Goal: Navigation & Orientation: Find specific page/section

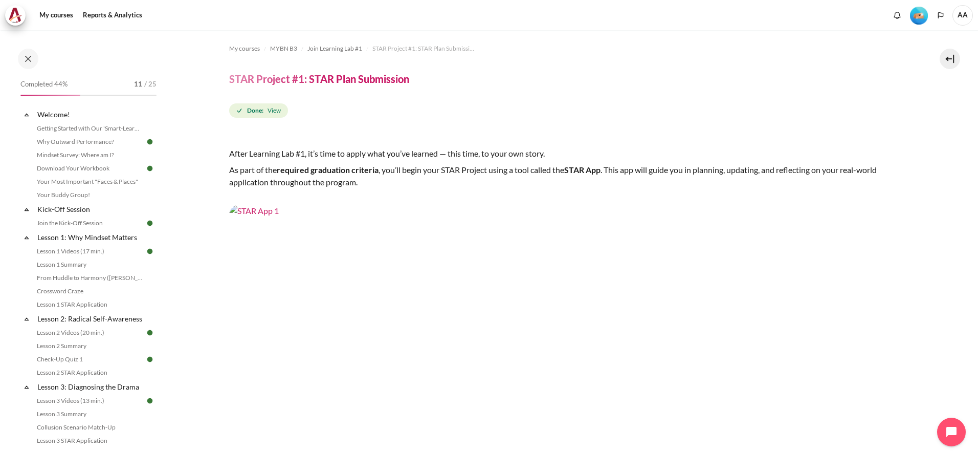
scroll to position [405, 0]
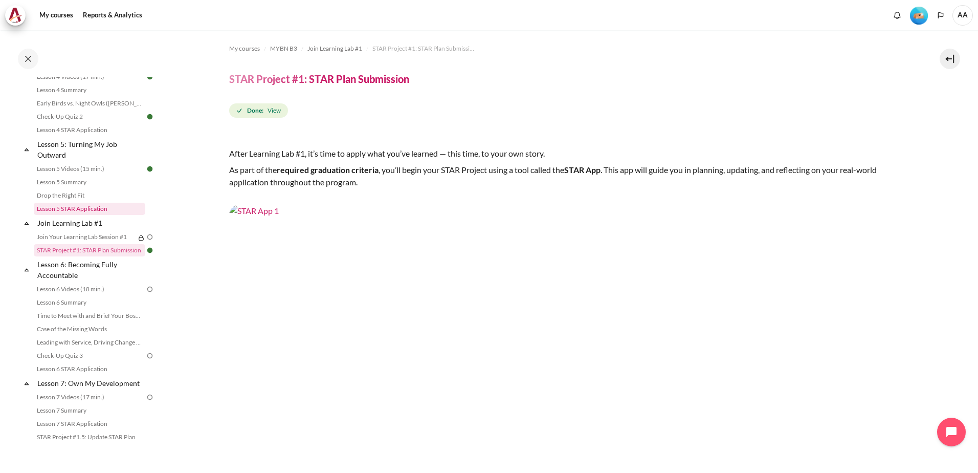
click at [80, 215] on link "Lesson 5 STAR Application" at bounding box center [89, 209] width 111 height 12
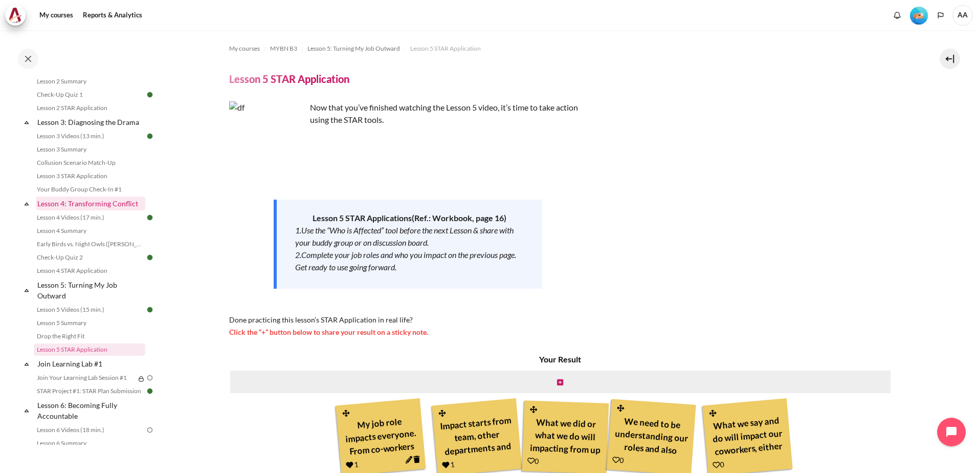
scroll to position [261, 0]
click at [74, 198] on link "Your Buddy Group Check-In #1" at bounding box center [89, 192] width 111 height 12
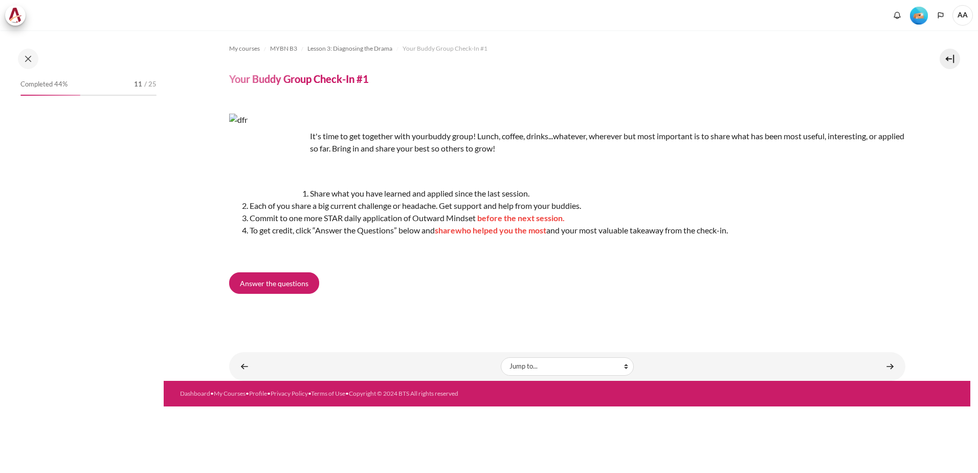
scroll to position [204, 0]
